Goal: Find specific page/section: Find specific page/section

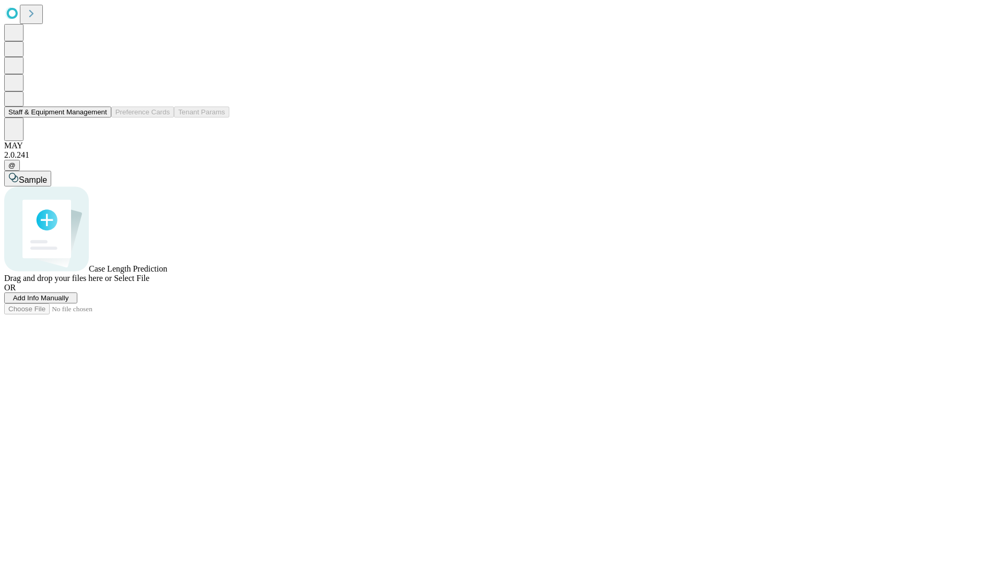
click at [98, 118] on button "Staff & Equipment Management" at bounding box center [57, 112] width 107 height 11
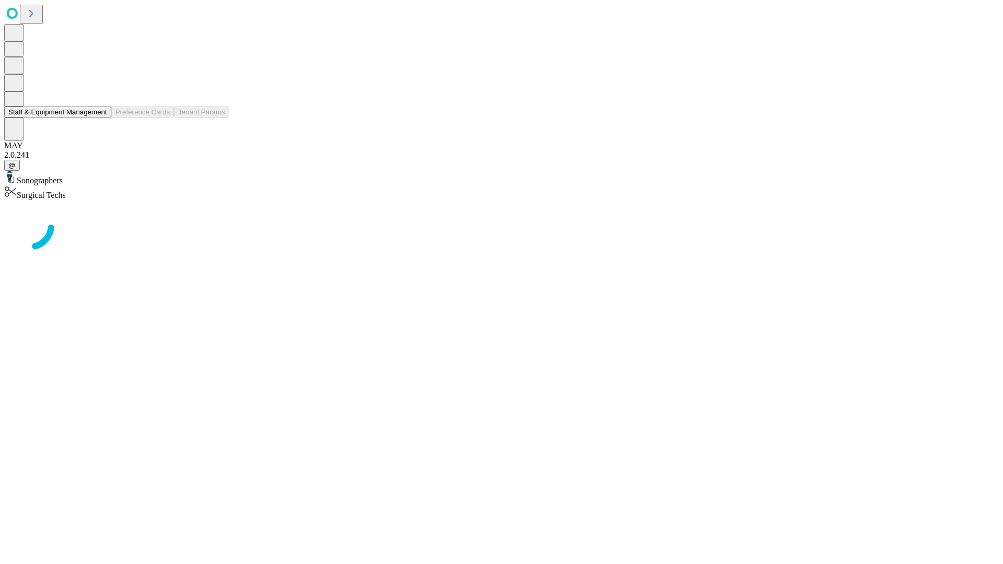
click at [100, 118] on button "Staff & Equipment Management" at bounding box center [57, 112] width 107 height 11
